Goal: Task Accomplishment & Management: Manage account settings

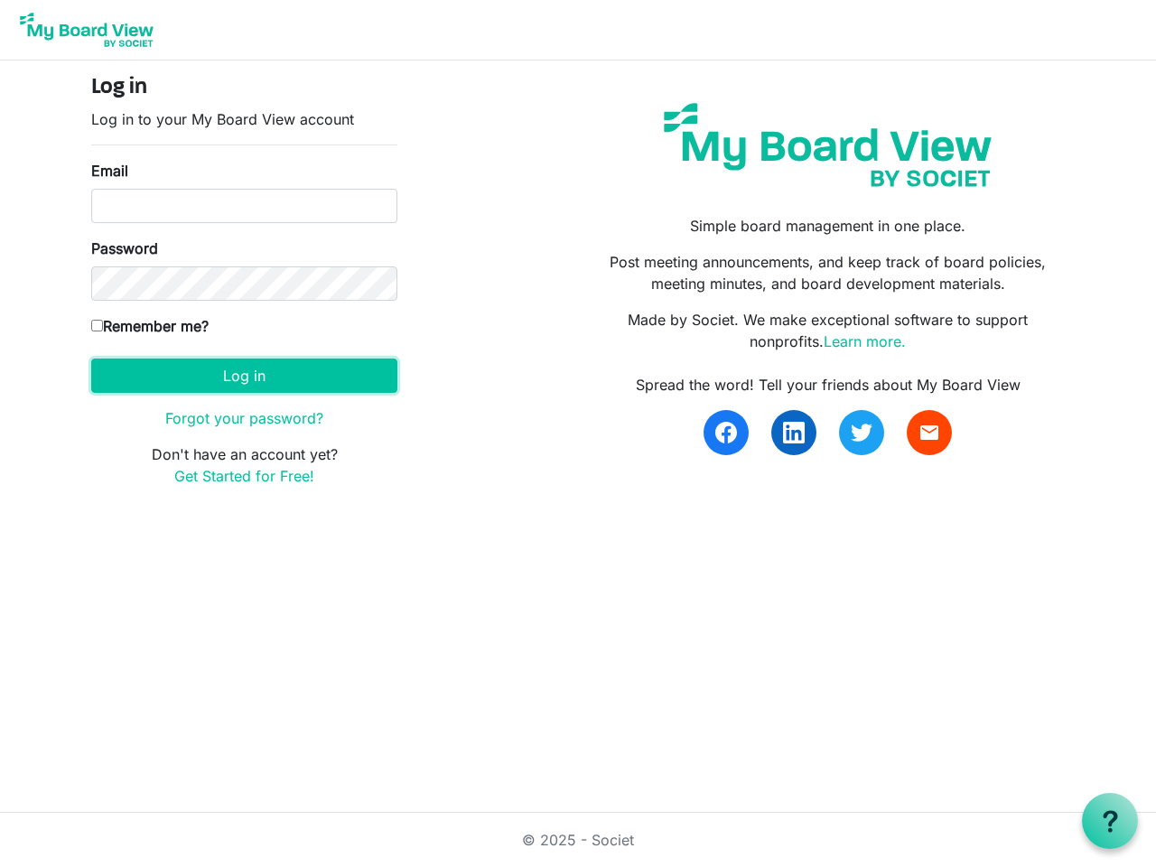
click at [244, 376] on button "Log in" at bounding box center [244, 376] width 306 height 34
click at [1110, 821] on use at bounding box center [1110, 821] width 14 height 22
